Goal: Task Accomplishment & Management: Use online tool/utility

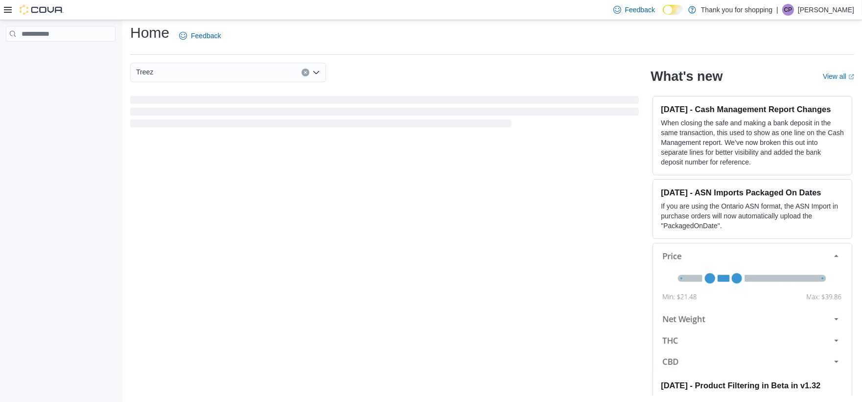
scroll to position [6, 0]
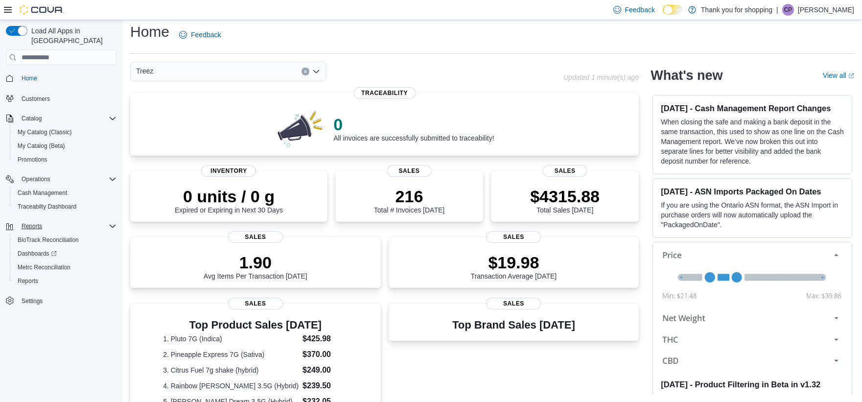
click at [46, 220] on div "Reports" at bounding box center [67, 226] width 99 height 12
click at [23, 220] on span "Reports" at bounding box center [32, 226] width 21 height 12
click at [40, 275] on link "Reports" at bounding box center [28, 281] width 28 height 12
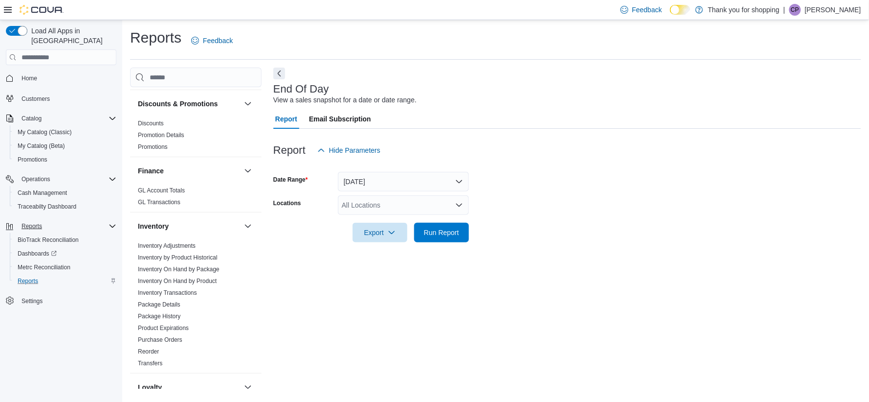
scroll to position [163, 0]
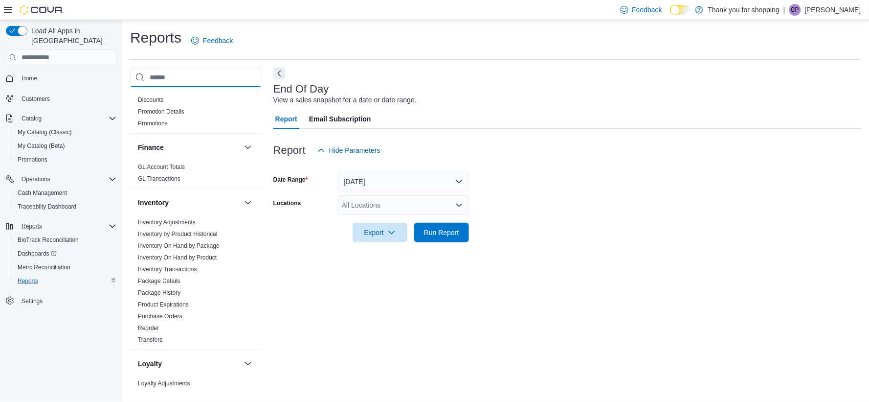
click at [172, 86] on input "search" at bounding box center [196, 78] width 132 height 20
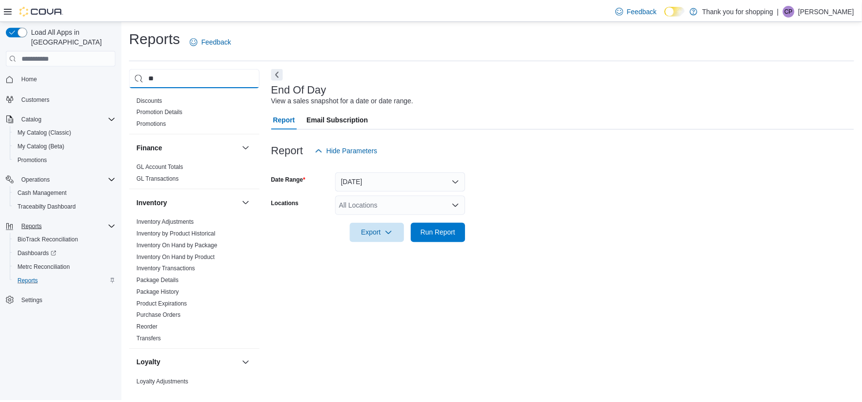
scroll to position [0, 0]
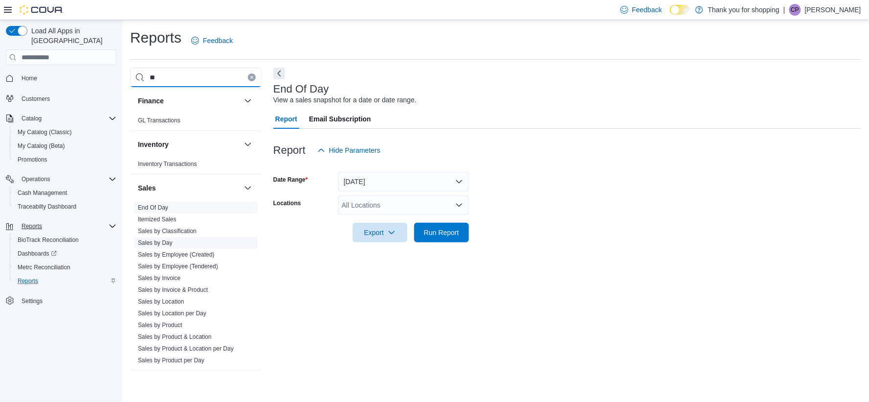
type input "**"
click at [164, 247] on span "Sales by Day" at bounding box center [196, 243] width 124 height 12
click at [168, 243] on link "Sales by Day" at bounding box center [155, 242] width 35 height 7
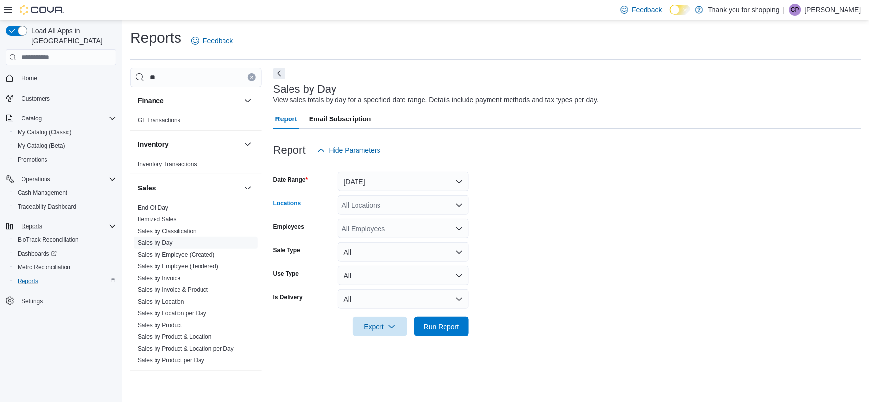
click at [390, 205] on div "All Locations" at bounding box center [403, 205] width 131 height 20
click at [397, 244] on button "Treez" at bounding box center [403, 250] width 131 height 14
click at [762, 237] on form "Date Range [DATE] Locations Treez Combo box. Selected. Treez. Press Backspace t…" at bounding box center [568, 248] width 588 height 176
click at [393, 222] on div "All Employees" at bounding box center [403, 229] width 131 height 20
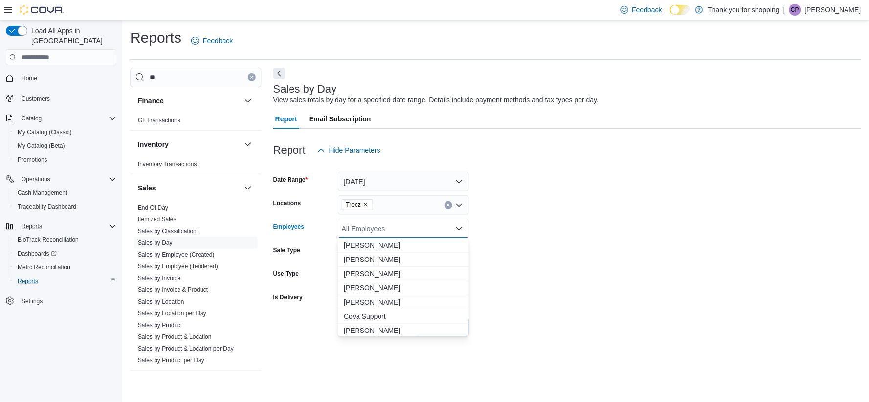
click at [382, 288] on span "[PERSON_NAME]" at bounding box center [403, 288] width 119 height 10
drag, startPoint x: 618, startPoint y: 275, endPoint x: 603, endPoint y: 292, distance: 22.2
click at [618, 275] on form "Date Range [DATE] Locations Treez Employees [PERSON_NAME] Combo box. Selected. …" at bounding box center [568, 248] width 588 height 176
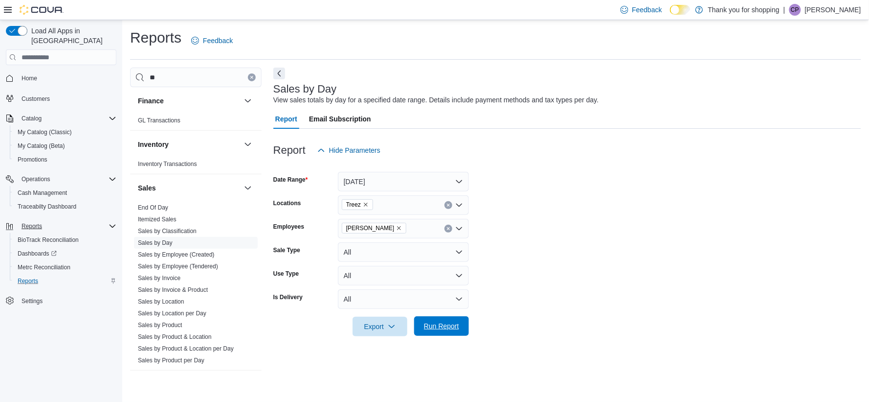
click at [459, 329] on span "Run Report" at bounding box center [441, 326] width 43 height 20
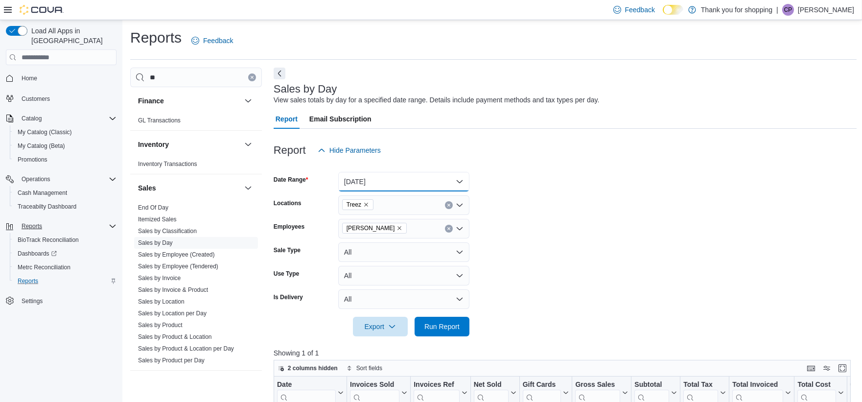
click at [405, 177] on button "[DATE]" at bounding box center [403, 182] width 131 height 20
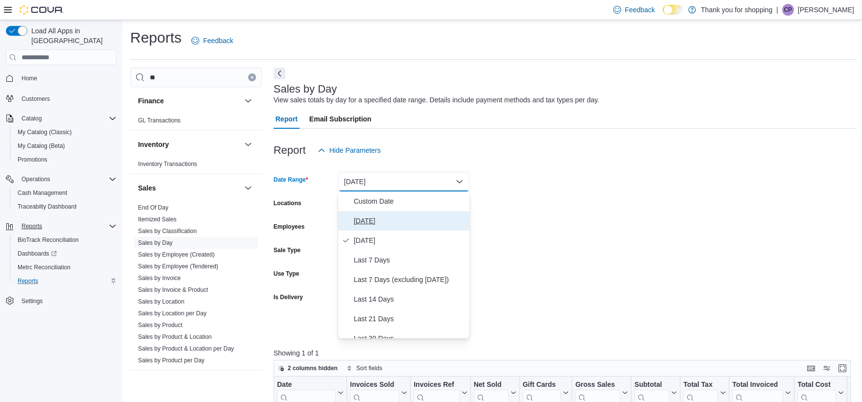
click at [378, 225] on span "[DATE]" at bounding box center [410, 221] width 112 height 12
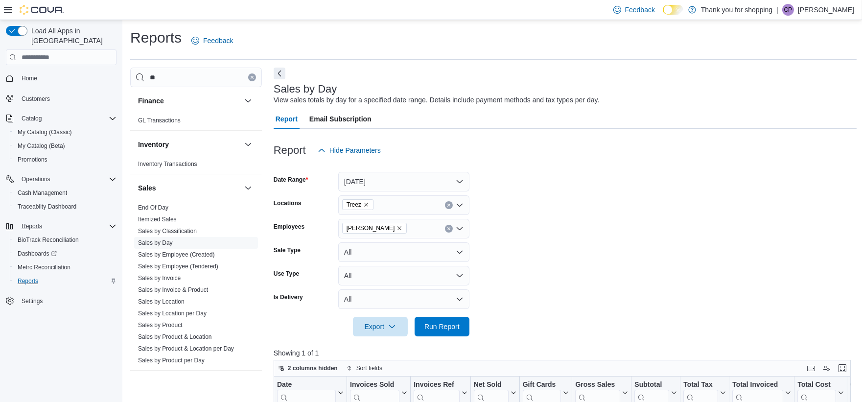
click at [693, 214] on form "Date Range [DATE] Locations Treez Employees [PERSON_NAME] Sale Type All Use Typ…" at bounding box center [565, 248] width 583 height 176
click at [449, 338] on div at bounding box center [565, 342] width 583 height 12
drag, startPoint x: 449, startPoint y: 323, endPoint x: 493, endPoint y: 325, distance: 44.1
click at [449, 321] on span "Run Report" at bounding box center [441, 326] width 35 height 10
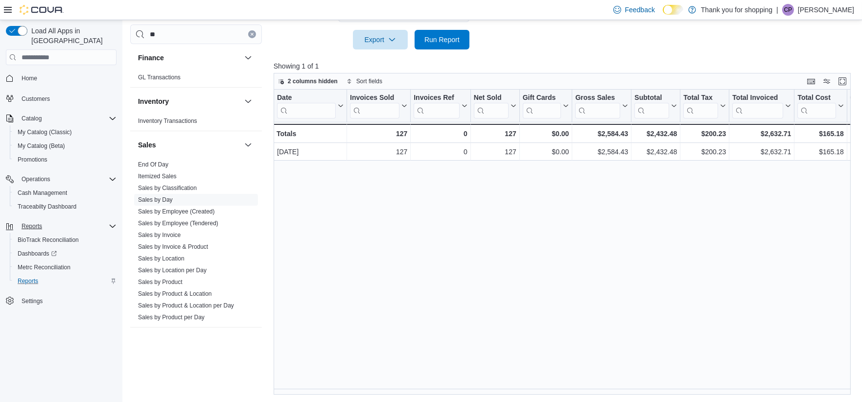
click at [519, 391] on div "Date Click to view column header actions Invoices Sold Click to view column hea…" at bounding box center [565, 242] width 583 height 305
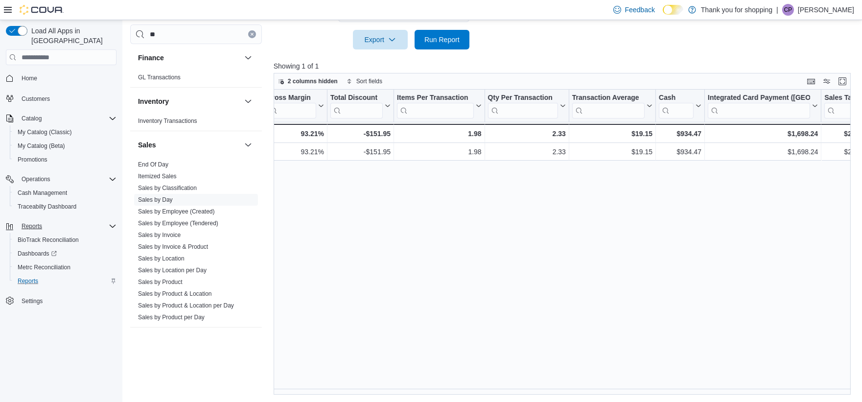
scroll to position [0, 645]
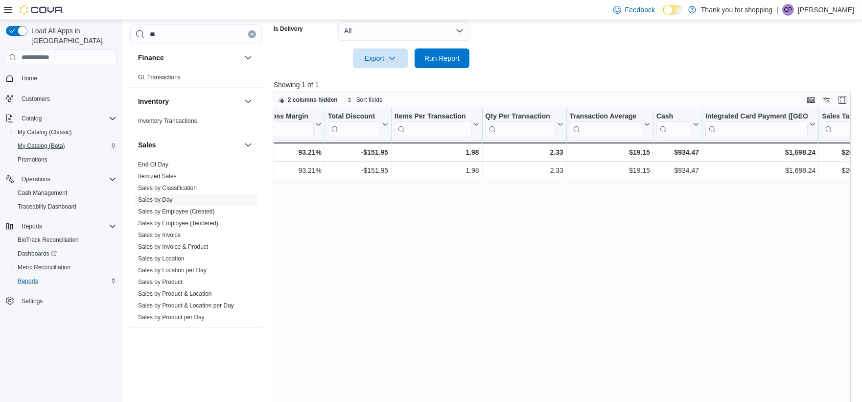
drag, startPoint x: 7, startPoint y: 104, endPoint x: 33, endPoint y: 128, distance: 35.0
click at [9, 104] on div "Load All Apps in New Hub Home Customers Catalog My Catalog (Classic) My Catalog…" at bounding box center [61, 179] width 118 height 315
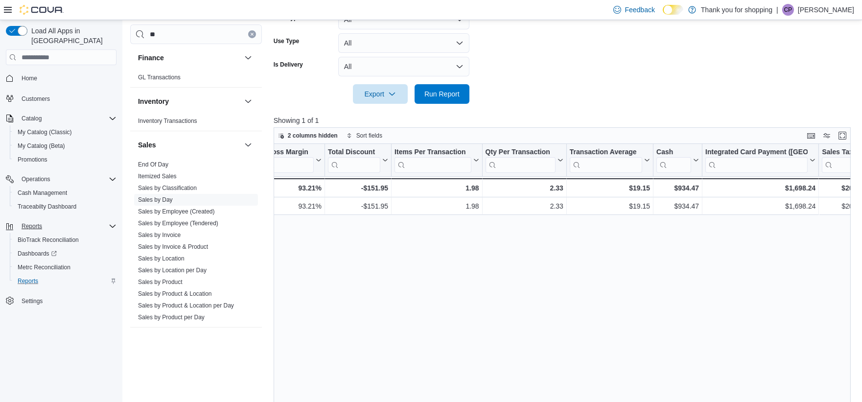
click at [260, 17] on div "Feedback Dark Mode Thank you for shopping | CP [PERSON_NAME]" at bounding box center [431, 10] width 862 height 20
drag, startPoint x: 271, startPoint y: 12, endPoint x: 273, endPoint y: 6, distance: 6.1
click at [272, 7] on div "Feedback Dark Mode Thank you for shopping | CP [PERSON_NAME]" at bounding box center [431, 10] width 862 height 20
